Goal: Task Accomplishment & Management: Use online tool/utility

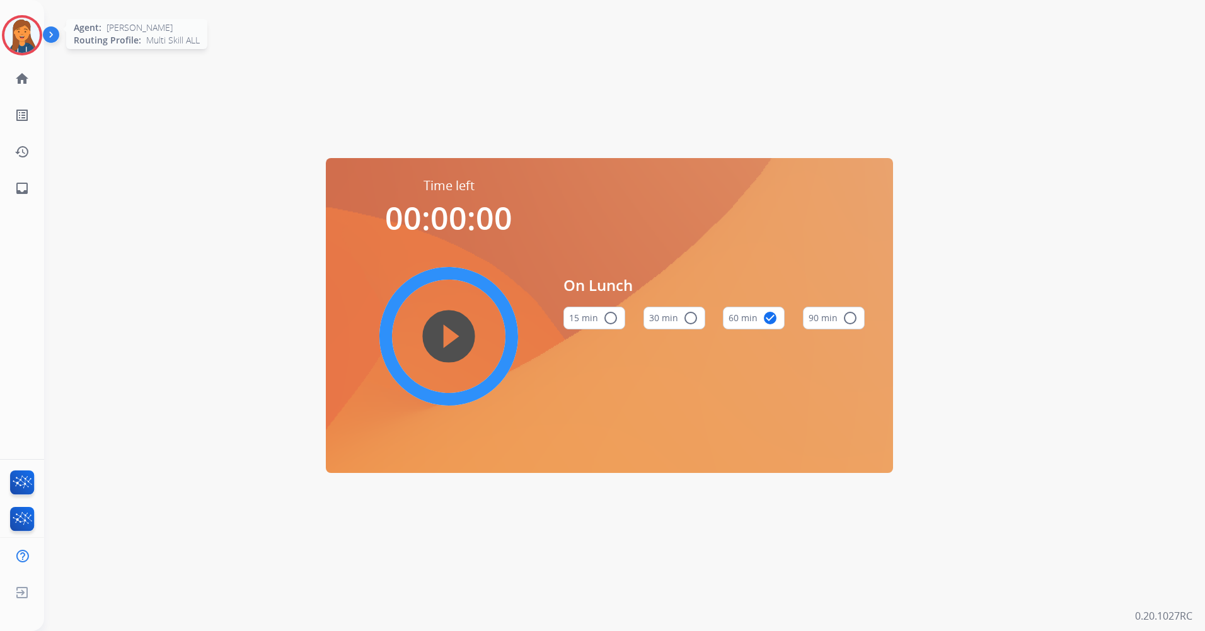
click at [28, 27] on img at bounding box center [21, 35] width 35 height 35
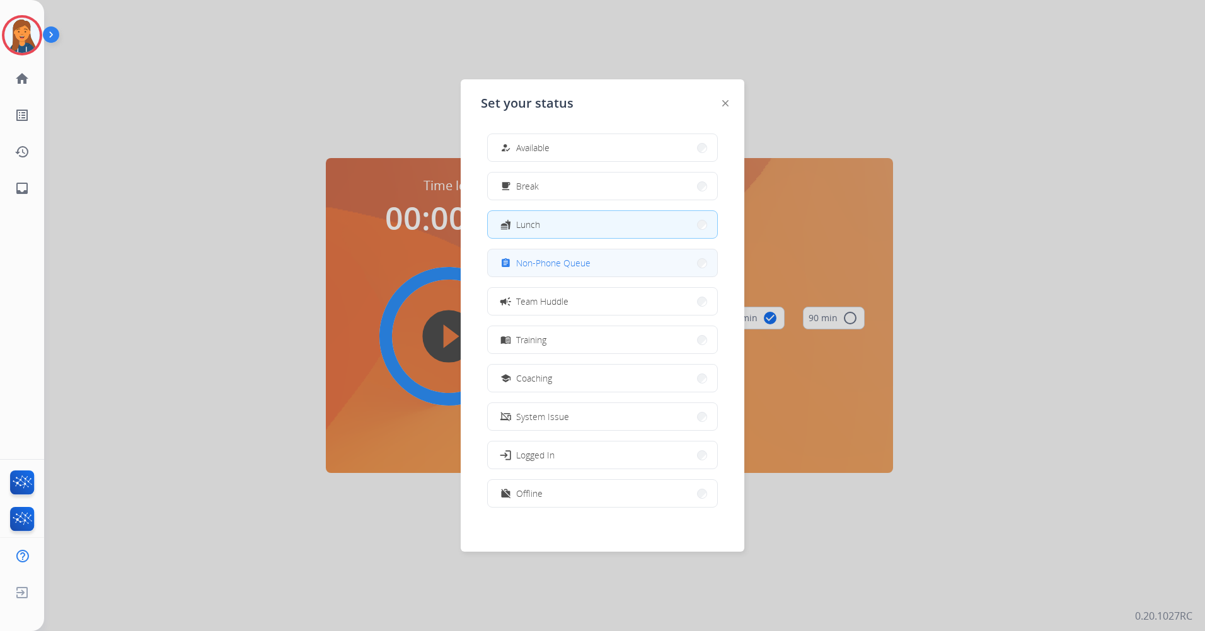
click at [518, 273] on button "assignment Non-Phone Queue" at bounding box center [602, 263] width 229 height 27
